Goal: Use online tool/utility: Use online tool/utility

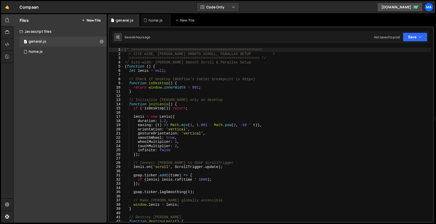
click at [276, 89] on div "/* ============================================================ = SITE WIDE, [P…" at bounding box center [277, 139] width 307 height 183
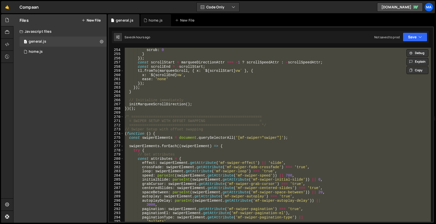
scroll to position [1030, 0]
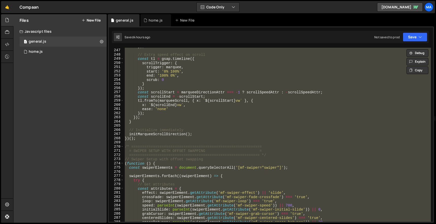
click at [273, 122] on div "}) ; // Extra speed effect on scroll const tl = gsap . timeline ({ scrollTrigge…" at bounding box center [277, 135] width 307 height 174
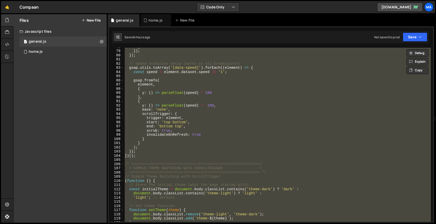
scroll to position [327, 0]
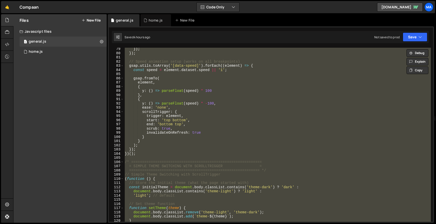
click at [163, 155] on div "}) ; }) ; // Speed animation setup (works on all breakpoints) gsap . utils . to…" at bounding box center [277, 135] width 307 height 174
type textarea "})();"
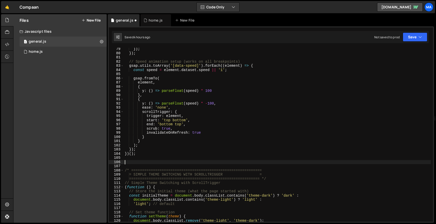
paste textarea "}"
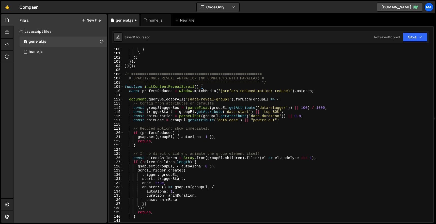
scroll to position [408, 0]
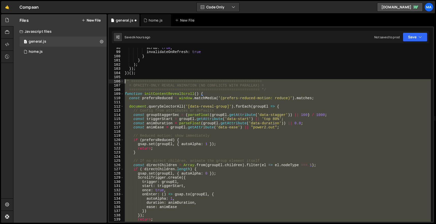
click at [126, 80] on div "scrub : true , invalidateOnRefresh : true } } ) ; }) ; }) ( ) ; /* ============…" at bounding box center [277, 137] width 307 height 183
paste textarea "})();"
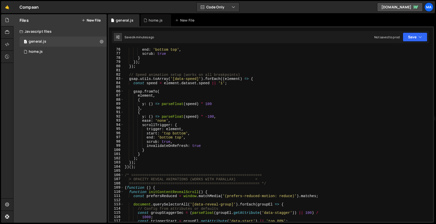
scroll to position [381, 0]
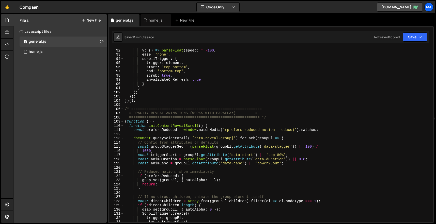
click at [126, 108] on div "{ y : ( ) => parseFloat ( speed ) * - 100 , ease : 'none' , scrollTrigger : { t…" at bounding box center [277, 135] width 307 height 183
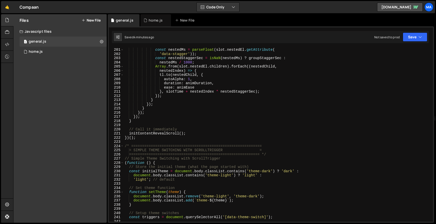
scroll to position [840, 0]
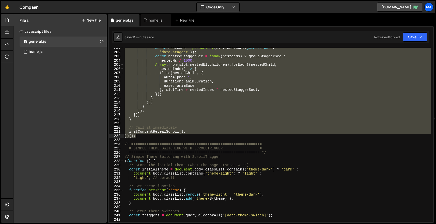
click at [137, 137] on div "const nestedMs = parseFloat ( slot . nestedEl . getAttribute ( 'data-stagger' )…" at bounding box center [277, 137] width 307 height 183
paste textarea
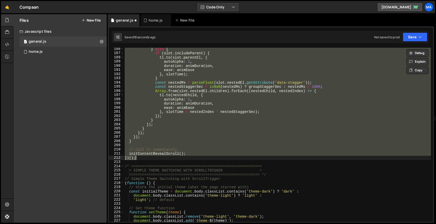
scroll to position [2034, 0]
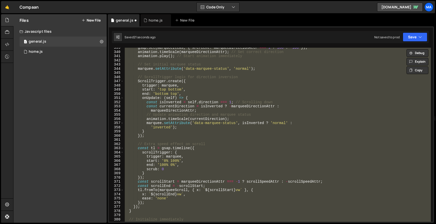
click at [252, 112] on div "gsap . set ( marqueeItems , { xPercent : marqueeDirectionAttr === 1 ? 100 : - 1…" at bounding box center [277, 135] width 307 height 174
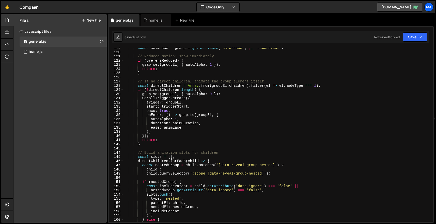
scroll to position [496, 0]
click at [280, 69] on div "const animEase = groupEl . getAttribute ( 'data-ease' ) || "power2.out" ; // Re…" at bounding box center [277, 137] width 307 height 183
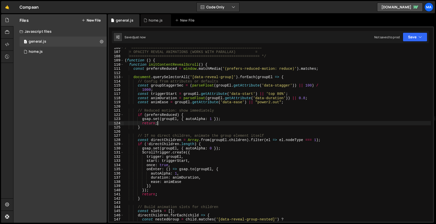
scroll to position [374, 0]
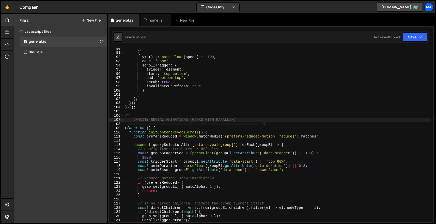
click at [147, 119] on div "} , { y : ( ) => parseFloat ( speed ) * - 100 , ease : 'none' , scrollTrigger :…" at bounding box center [277, 137] width 307 height 183
click at [147, 114] on div "} , { y : ( ) => parseFloat ( speed ) * - 100 , ease : 'none' , scrollTrigger :…" at bounding box center [277, 137] width 307 height 183
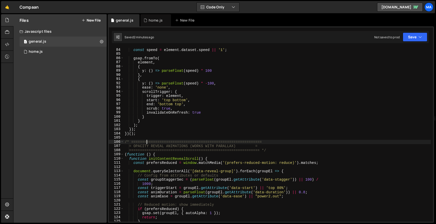
scroll to position [348, 0]
click at [157, 134] on div "const speed = element . dataset . speed || '1' ; gsap . fromTo ( element , { y …" at bounding box center [277, 139] width 307 height 183
type textarea "})();"
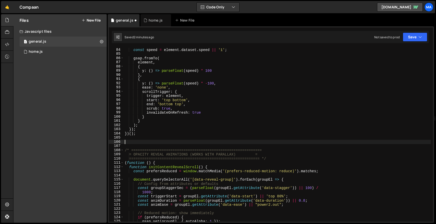
paste textarea "})();"
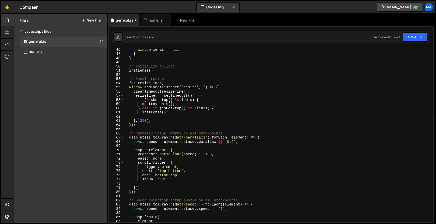
scroll to position [203, 0]
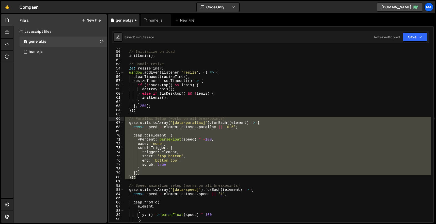
drag, startPoint x: 138, startPoint y: 179, endPoint x: 119, endPoint y: 118, distance: 64.4
click at [119, 118] on div "})(); 49 50 51 52 53 54 55 56 57 58 59 60 61 62 63 64 65 66 67 68 69 70 71 72 7…" at bounding box center [271, 135] width 324 height 174
type textarea "// Parallax Setup (works on all breakpoints) gsap.utils.toArray('[data-parallax…"
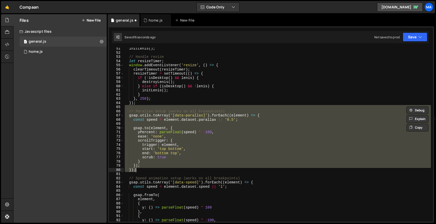
scroll to position [202, 0]
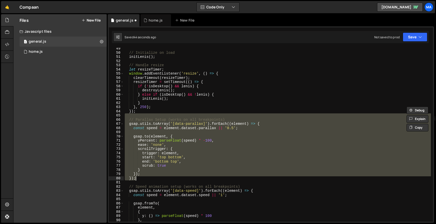
paste textarea "})("
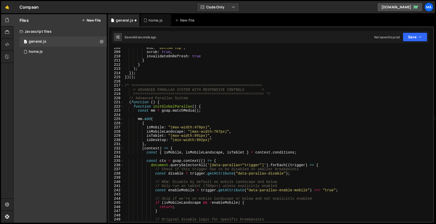
scroll to position [880, 0]
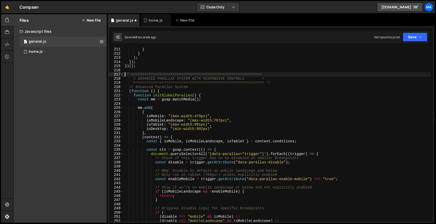
drag, startPoint x: 125, startPoint y: 74, endPoint x: 243, endPoint y: 119, distance: 126.8
click at [243, 119] on div "} } ) ; }) ; }) ( ) ; /* ======================================================…" at bounding box center [277, 138] width 307 height 183
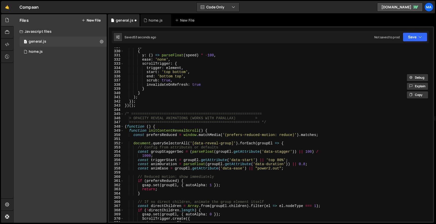
scroll to position [1388, 0]
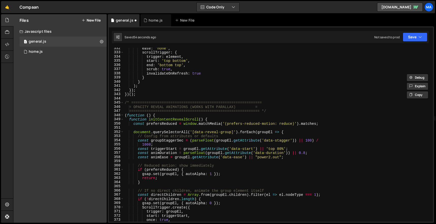
click at [155, 99] on div "ease : 'none' , scrollTrigger : { trigger : element , start : 'top bottom' , en…" at bounding box center [277, 137] width 307 height 183
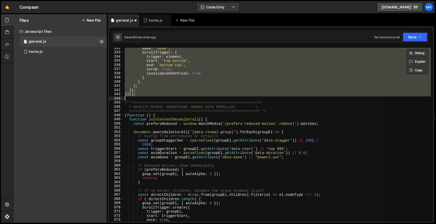
click at [155, 97] on div "ease : 'none' , scrollTrigger : { trigger : element , start : 'top bottom' , en…" at bounding box center [277, 135] width 307 height 174
click at [157, 95] on div "ease : 'none' , scrollTrigger : { trigger : element , start : 'top bottom' , en…" at bounding box center [277, 135] width 307 height 174
type textarea "}); })();"
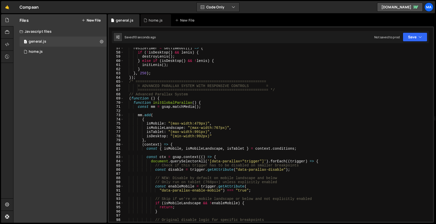
scroll to position [234, 0]
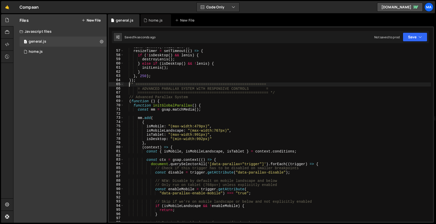
click at [129, 84] on div "clearTimeout ( resizeTimer ) ; resizeTimer = setTimeout (( ) => { if ( ! isDesk…" at bounding box center [277, 136] width 307 height 183
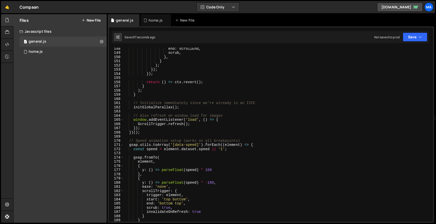
scroll to position [617, 0]
click at [148, 132] on div "end : scrollEnd , scrub , } , } ) ; }) ; }) ; return ( ) => ctx . revert ( ) ; …" at bounding box center [277, 137] width 307 height 183
type textarea "}); })();"
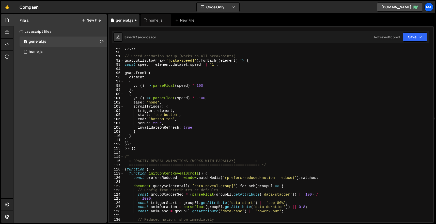
scroll to position [378, 0]
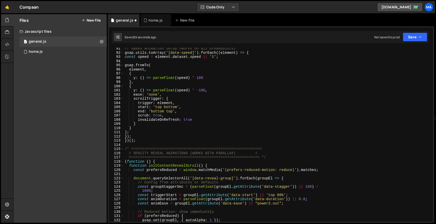
click at [143, 140] on div "// Speed animation setup (works on all breakpoints) gsap . utils . toArray ( '[…" at bounding box center [277, 137] width 307 height 183
type textarea "})();"
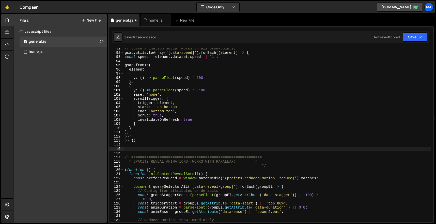
paste textarea "})();"
type textarea "})();"
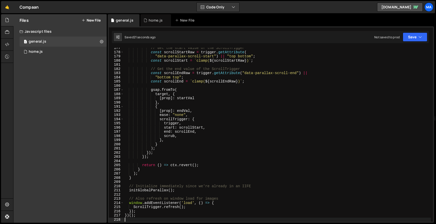
click at [219, 118] on div "// Get the start value of the ScrollTrigger const scrollStartRaw = trigger . ge…" at bounding box center [277, 137] width 307 height 183
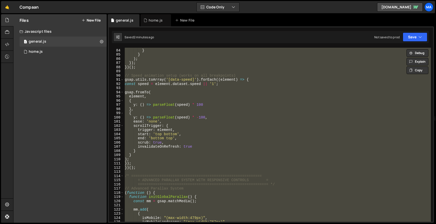
scroll to position [343, 0]
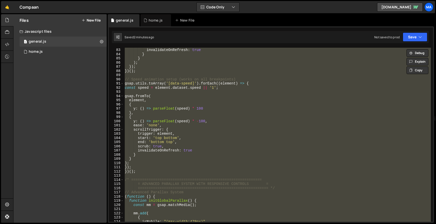
click at [174, 154] on div "scrub : true , invalidateOnRefresh : true } } ) ; }) ; }) ( ) ; // Speed animat…" at bounding box center [277, 135] width 307 height 174
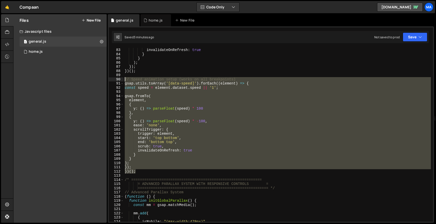
drag, startPoint x: 141, startPoint y: 173, endPoint x: 113, endPoint y: 79, distance: 98.7
click at [113, 79] on div "} 82 83 84 85 86 87 88 89 90 91 92 93 94 95 96 97 98 99 100 101 102 103 104 105…" at bounding box center [271, 135] width 324 height 174
type textarea "// Speed animation setup (works on all breakpoints) gsap.utils.toArray('[data-s…"
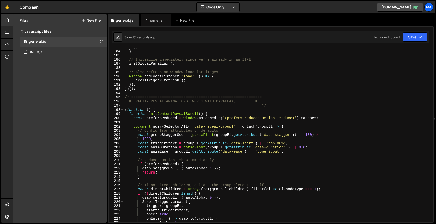
scroll to position [765, 0]
drag, startPoint x: 125, startPoint y: 97, endPoint x: 216, endPoint y: 129, distance: 96.1
click at [214, 127] on div ") ; } // Initialize immediately since we're already in an IIFE initGlobalParall…" at bounding box center [277, 136] width 307 height 183
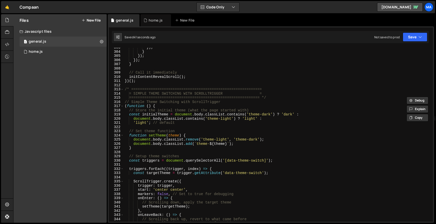
scroll to position [1261, 0]
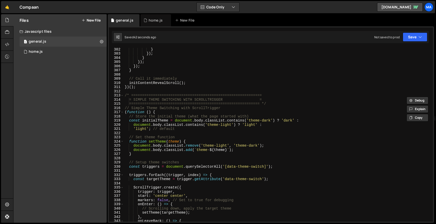
click at [141, 88] on div "} }) ; } }) ; }) ; } // Call it immediately initContentRevealScroll ( ) ; }) ( …" at bounding box center [277, 138] width 307 height 183
type textarea "initContentRevealScroll(); })();"
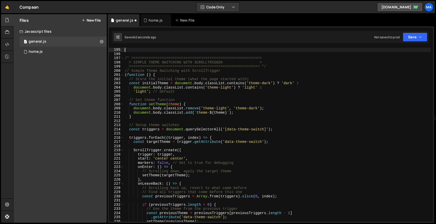
scroll to position [813, 0]
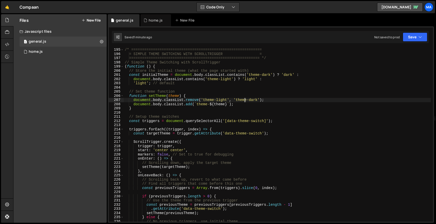
click at [244, 102] on div "/* ============================================================ = SIMPLE THEME …" at bounding box center [277, 139] width 307 height 183
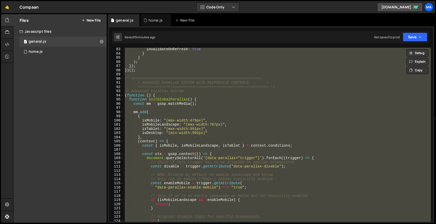
scroll to position [320, 0]
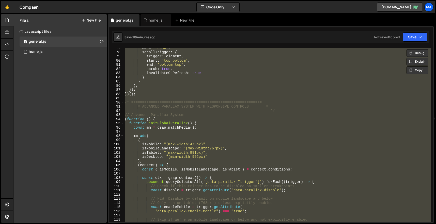
click at [125, 102] on div "ease : 'none' , scrollTrigger : { trigger : element , start : 'top bottom' , en…" at bounding box center [277, 135] width 307 height 174
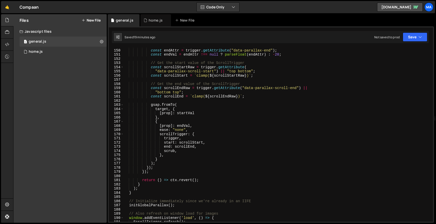
scroll to position [676, 0]
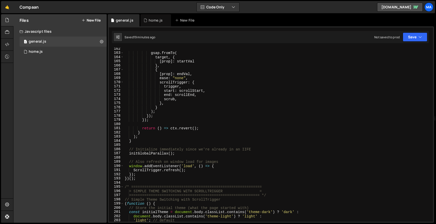
click at [139, 179] on div "gsap . fromTo ( target , { [ prop ] : startVal } , { [ prop ] : endVal , ease :…" at bounding box center [277, 138] width 307 height 183
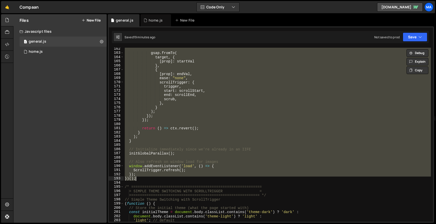
paste textarea
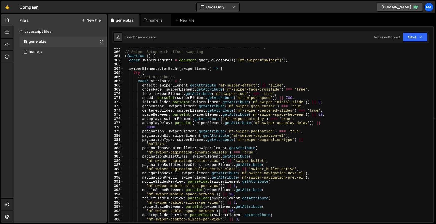
scroll to position [1479, 0]
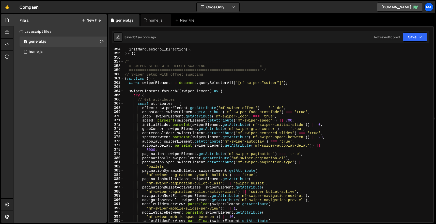
click at [125, 62] on div "initMarqueeScrollDirection ( ) ; }) ( ) ; /* ==================================…" at bounding box center [277, 138] width 307 height 183
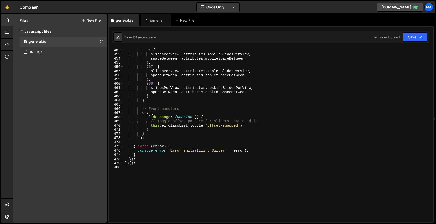
scroll to position [1922, 0]
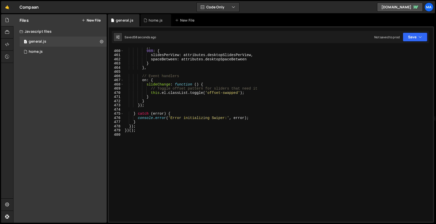
click at [155, 139] on div "} , 988 : { slidesPerView : attributes . desktopSlidesPerView , spaceBetween : …" at bounding box center [277, 136] width 307 height 183
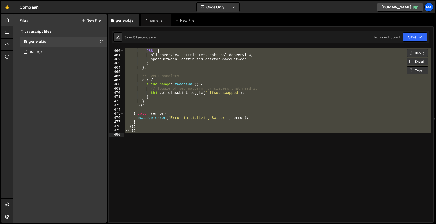
paste textarea
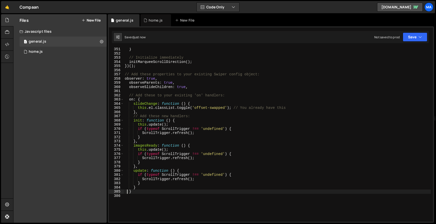
scroll to position [1467, 0]
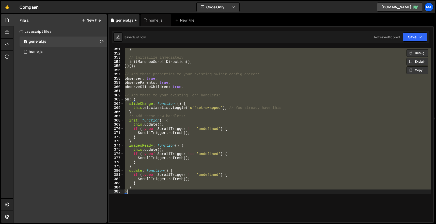
type textarea "})();"
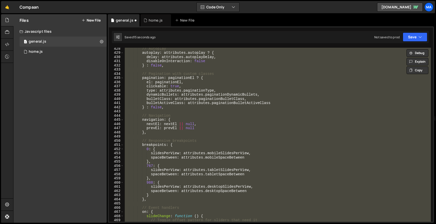
scroll to position [1922, 0]
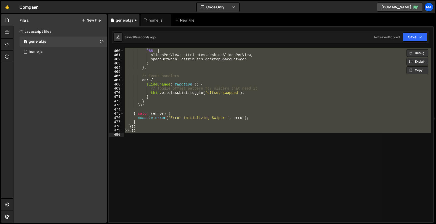
click at [161, 176] on div "} , 988 : { slidesPerView : attributes . desktopSlidesPerView , spaceBetween : …" at bounding box center [277, 135] width 307 height 174
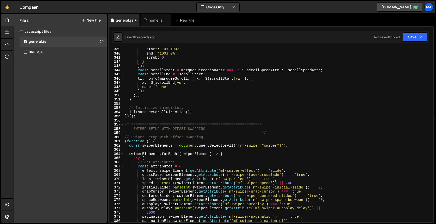
scroll to position [1416, 0]
click at [125, 124] on div "start : '0% 100%' , end : '100% 0%' , scrub : 0 } }) ; const scrollStart = marq…" at bounding box center [277, 138] width 307 height 183
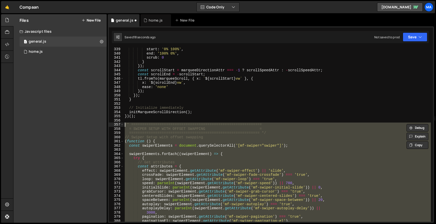
paste textarea "})();"
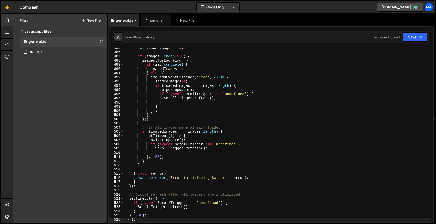
scroll to position [2029, 0]
type textarea "} catch (error) {"
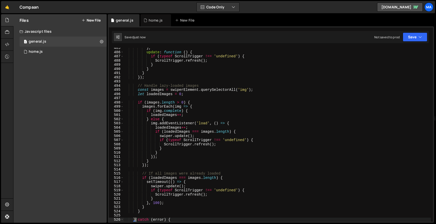
click at [233, 100] on div "} , update : function ( ) { if ( typeof ScrollTrigger !== 'undefined' ) { Scrol…" at bounding box center [277, 137] width 307 height 183
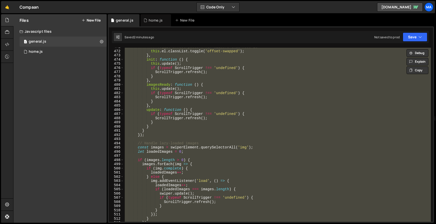
click at [203, 91] on div "// Toggle offset pattern for sliders that need it this . el . classList . toggl…" at bounding box center [277, 135] width 307 height 174
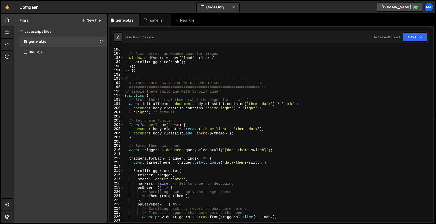
scroll to position [760, 0]
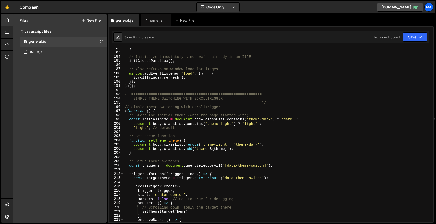
click at [149, 83] on div "} // Initialize immediately since we're already in an IIFE initGlobalParallax (…" at bounding box center [277, 137] width 307 height 183
type textarea "})();"
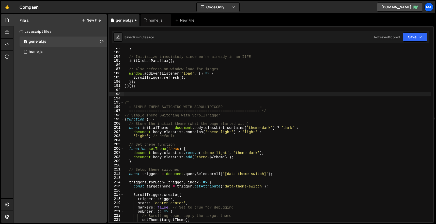
paste textarea "})();"
type textarea "})();"
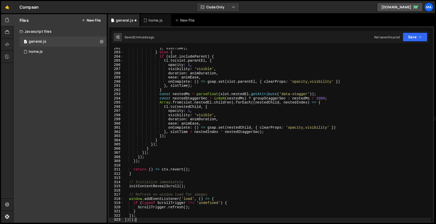
scroll to position [1179, 0]
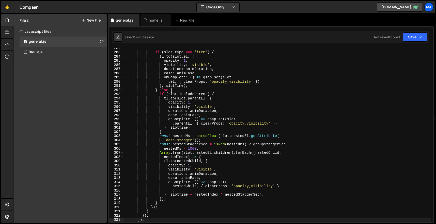
click at [222, 100] on div "if ( slot . type === 'item' ) { tl . to ( slot . el , { opacity : 1 , visibilit…" at bounding box center [277, 137] width 307 height 183
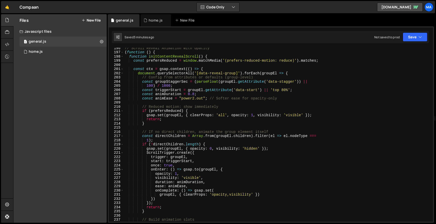
scroll to position [818, 0]
click at [180, 82] on div "// Scroll Reveal Animation with Opacity ( function ( ) { function initContentRe…" at bounding box center [277, 137] width 307 height 183
type textarea "const groupStaggerSec = (parseFloat(groupEl.getAttribute('data-stagger')) ||"
click at [180, 82] on div "// Scroll Reveal Animation with Opacity ( function ( ) { function initContentRe…" at bounding box center [277, 137] width 307 height 183
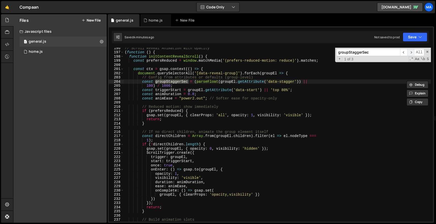
click at [410, 53] on span "​" at bounding box center [410, 52] width 7 height 7
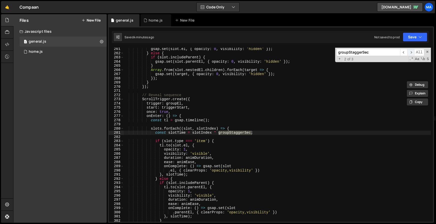
click at [410, 53] on span "​" at bounding box center [410, 52] width 7 height 7
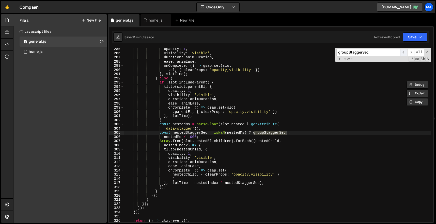
click at [401, 55] on span "​" at bounding box center [403, 52] width 7 height 7
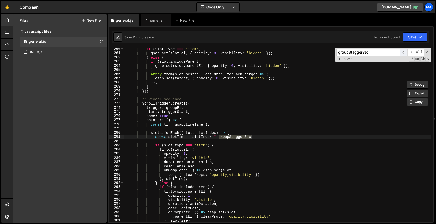
click at [401, 55] on span "​" at bounding box center [403, 52] width 7 height 7
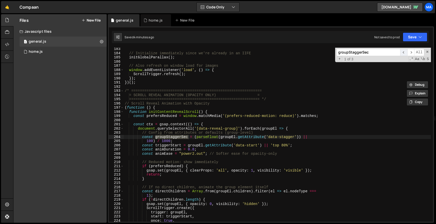
scroll to position [763, 0]
